Goal: Information Seeking & Learning: Check status

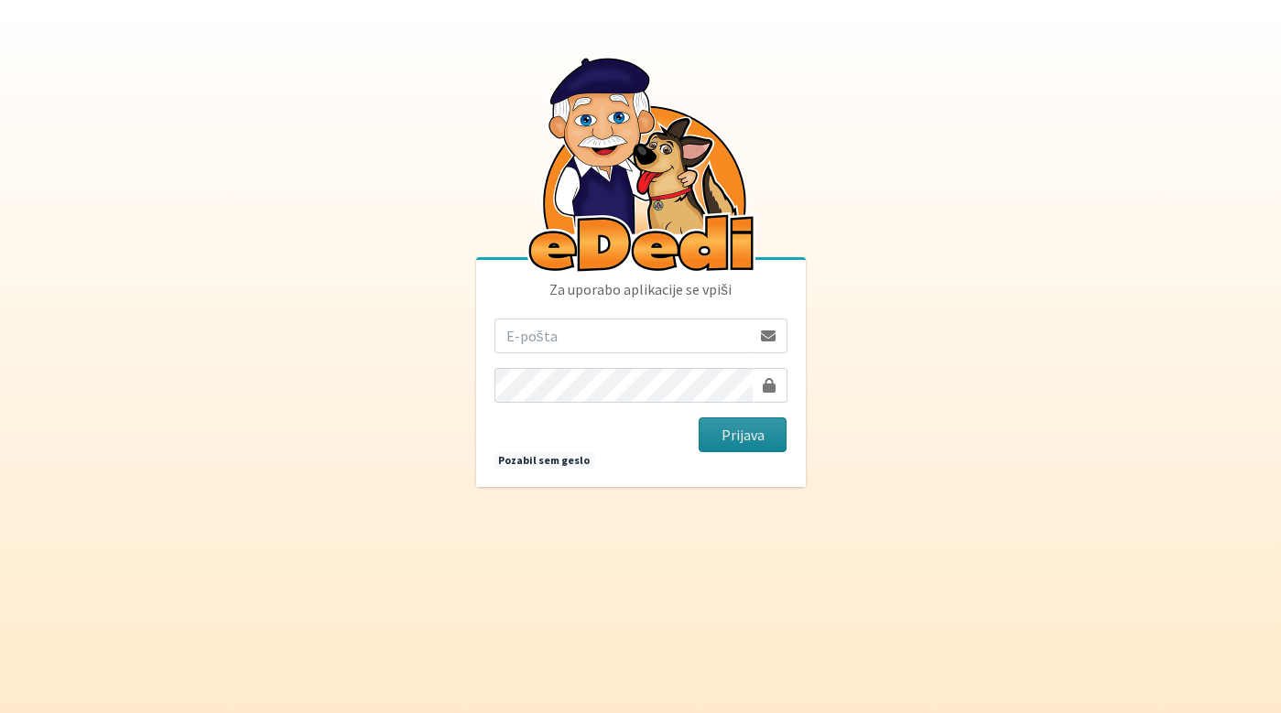
type input "[EMAIL_ADDRESS][DOMAIN_NAME]"
click at [762, 439] on button "Prijava" at bounding box center [743, 435] width 89 height 35
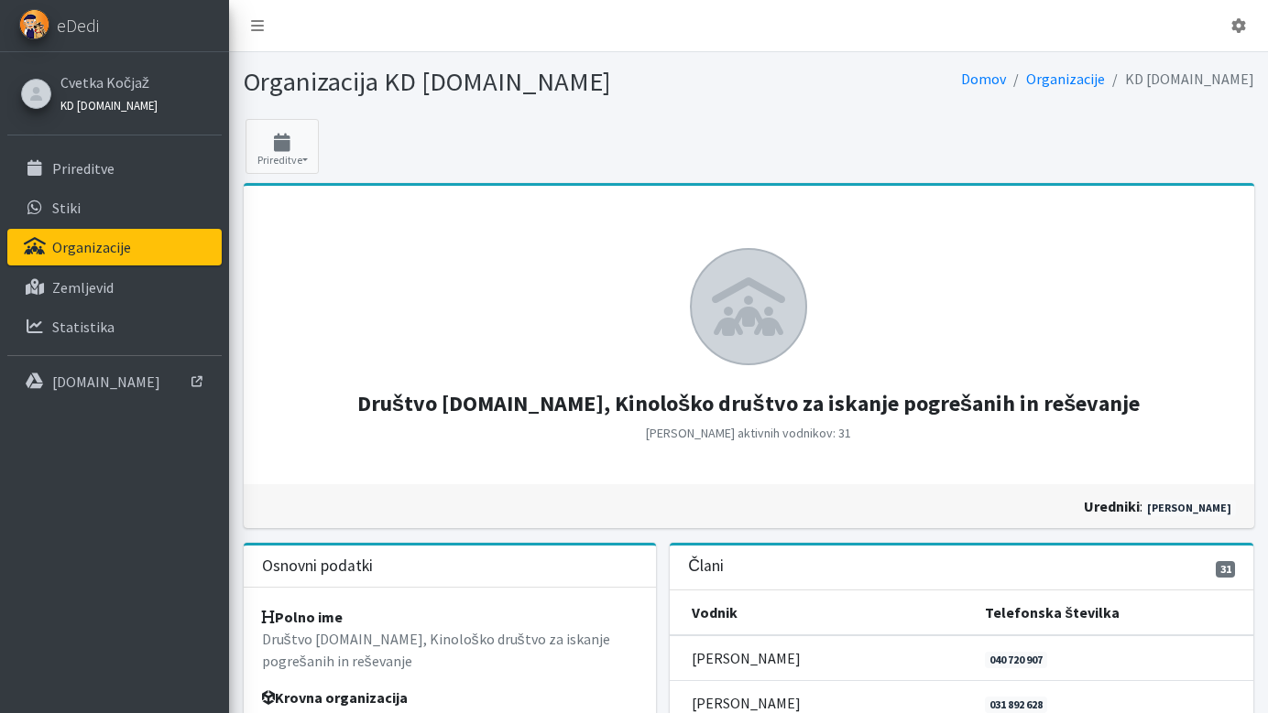
click at [129, 96] on link "KD [DOMAIN_NAME]" at bounding box center [108, 104] width 97 height 22
click at [125, 331] on link "Statistika" at bounding box center [114, 327] width 214 height 37
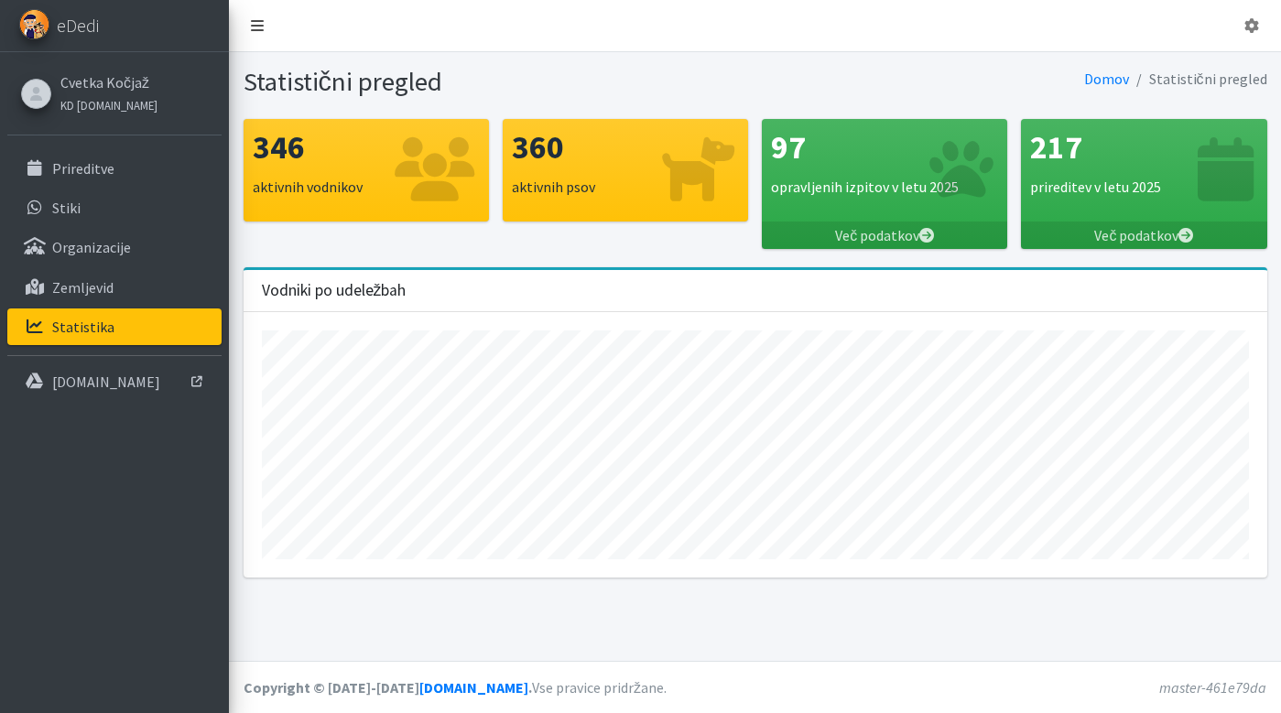
click at [260, 35] on link at bounding box center [257, 25] width 42 height 37
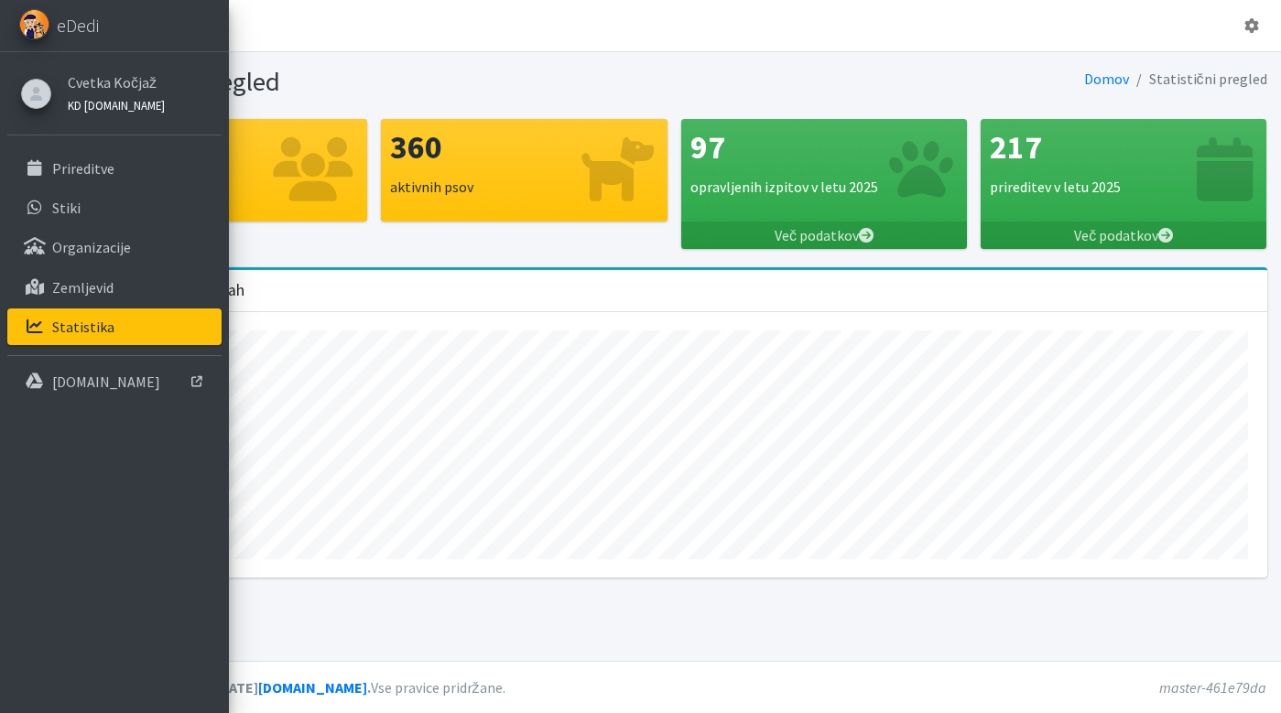
click at [140, 114] on link "KD [DOMAIN_NAME]" at bounding box center [116, 104] width 97 height 22
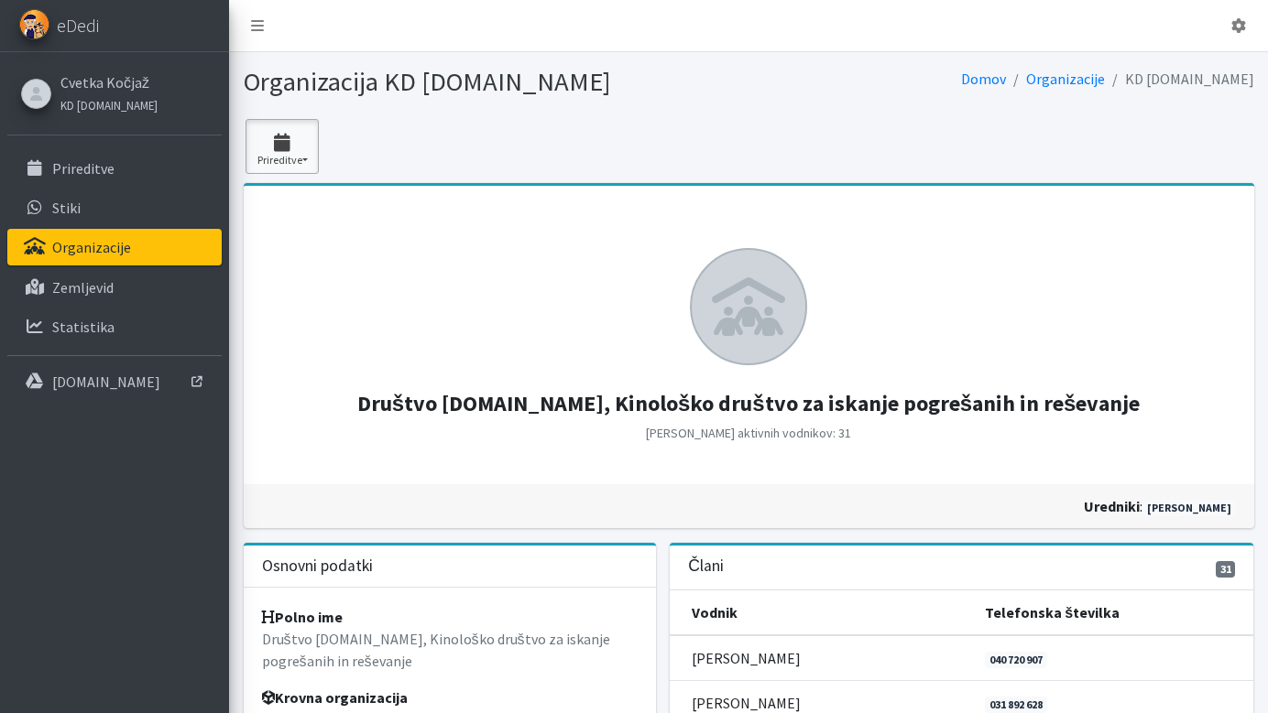
click at [299, 138] on icon "button" at bounding box center [282, 143] width 62 height 18
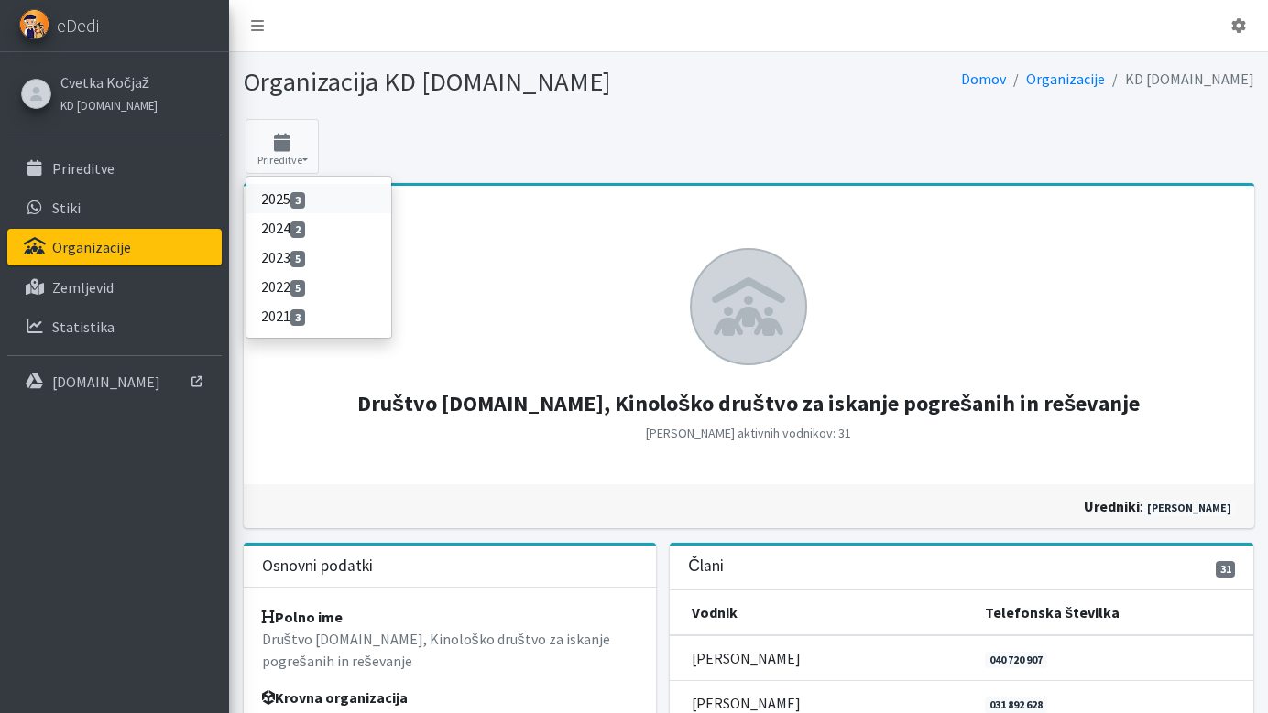
click at [289, 200] on link "2025 3" at bounding box center [318, 198] width 145 height 29
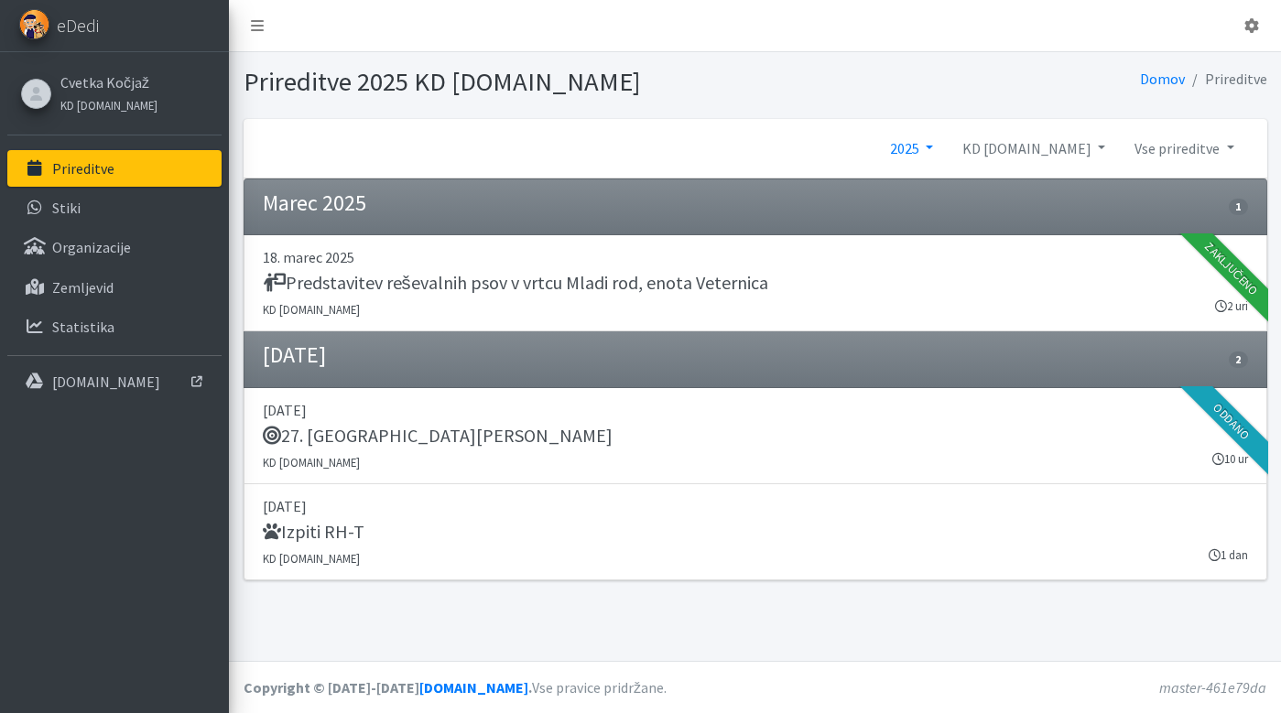
click at [948, 149] on link "2025" at bounding box center [912, 148] width 72 height 37
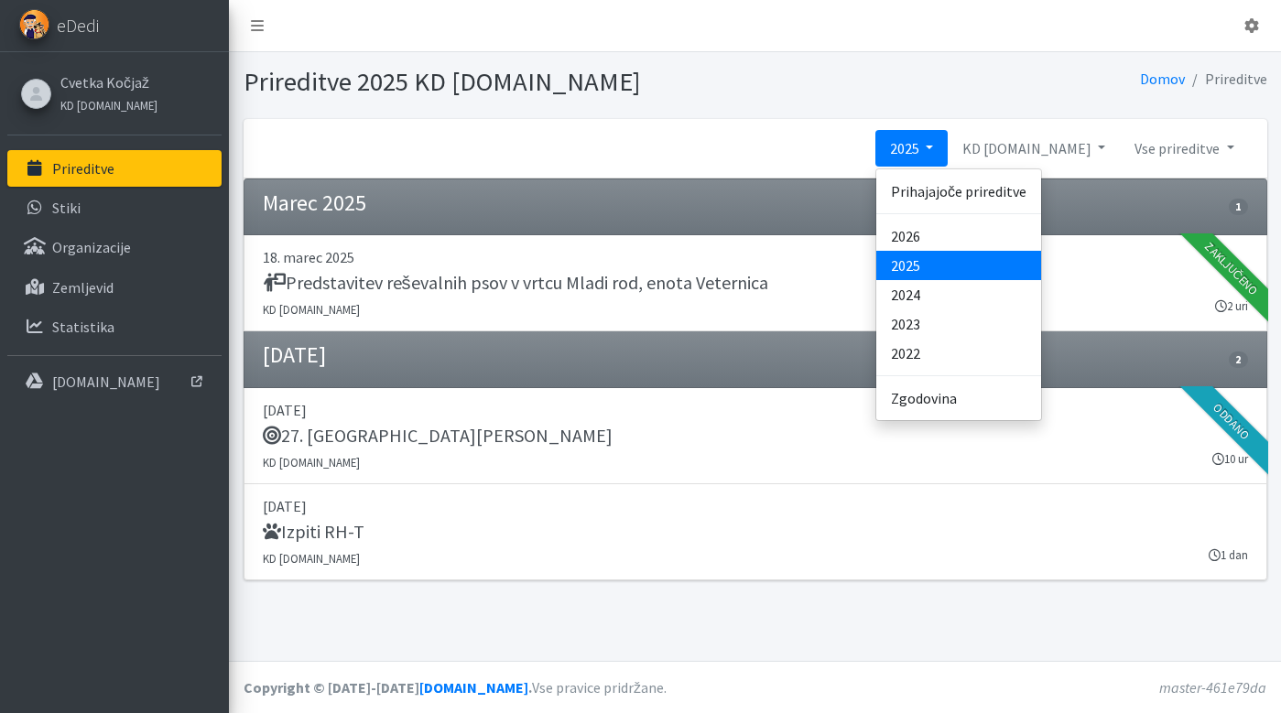
click at [238, 48] on nav "Odjavi se" at bounding box center [755, 26] width 1052 height 52
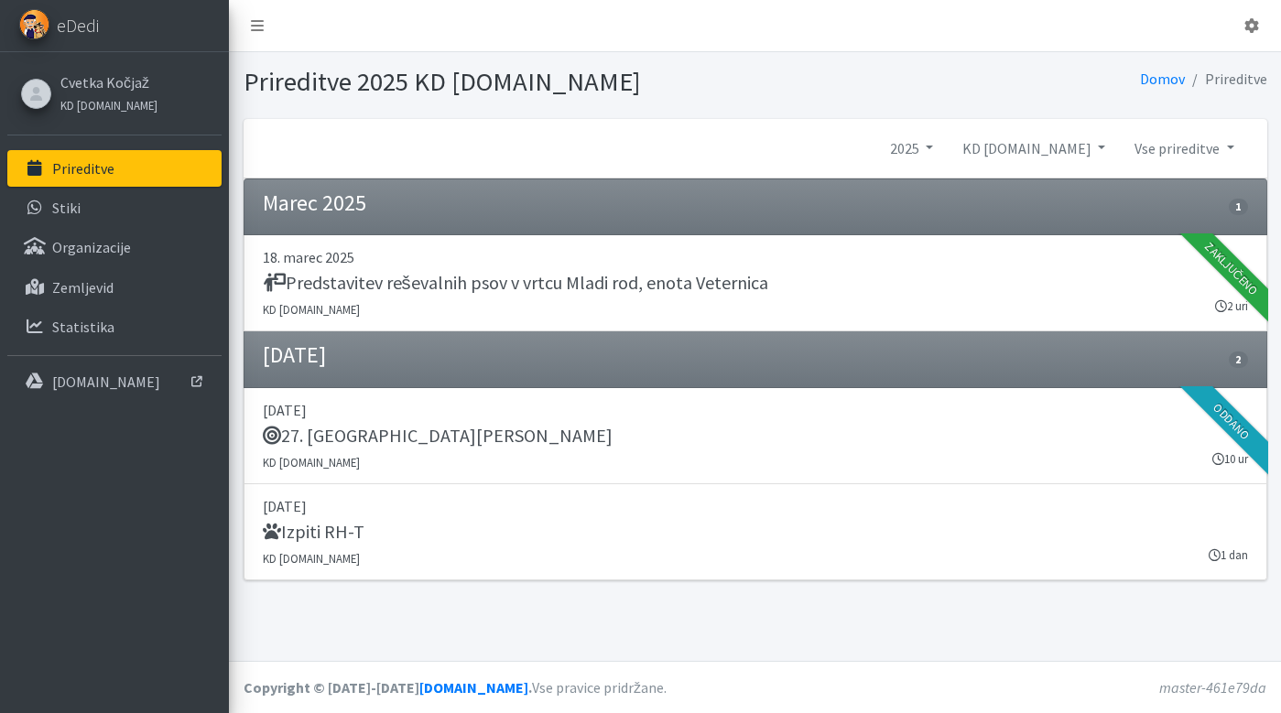
click at [38, 97] on icon at bounding box center [35, 94] width 17 height 14
click at [250, 31] on link at bounding box center [257, 25] width 42 height 37
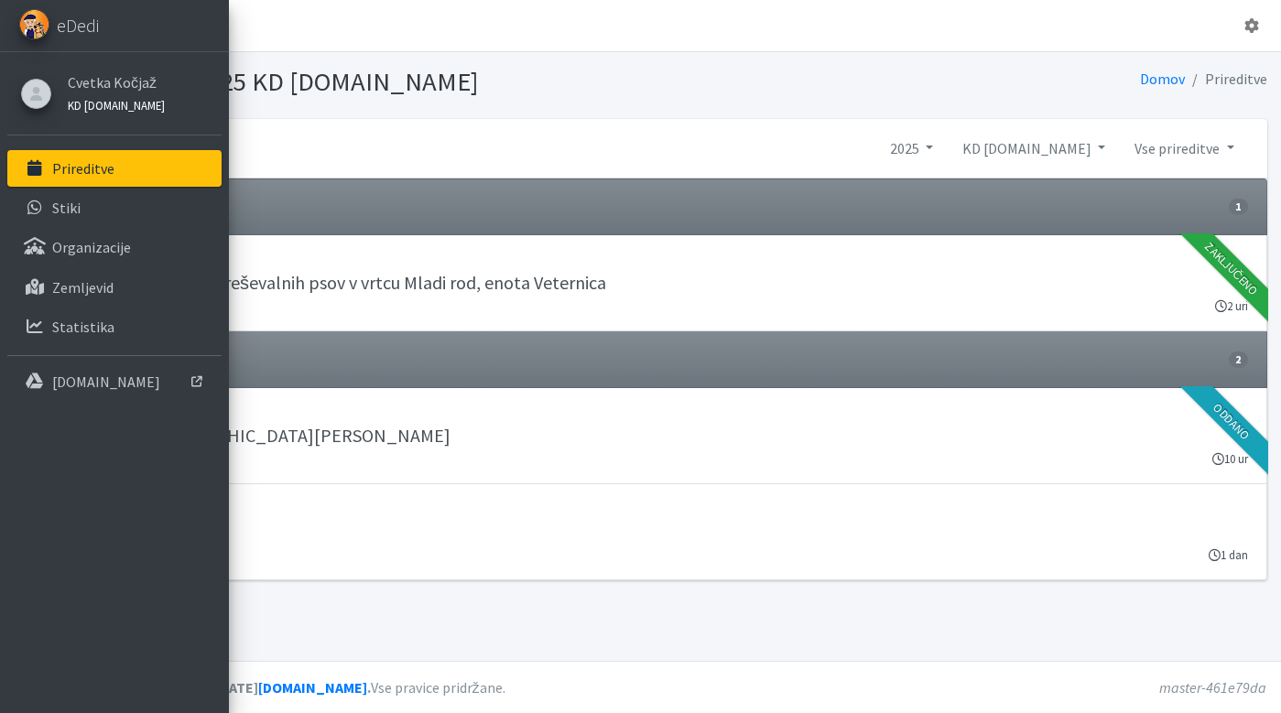
click at [126, 107] on link "KD [DOMAIN_NAME]" at bounding box center [116, 104] width 97 height 22
